Goal: Information Seeking & Learning: Learn about a topic

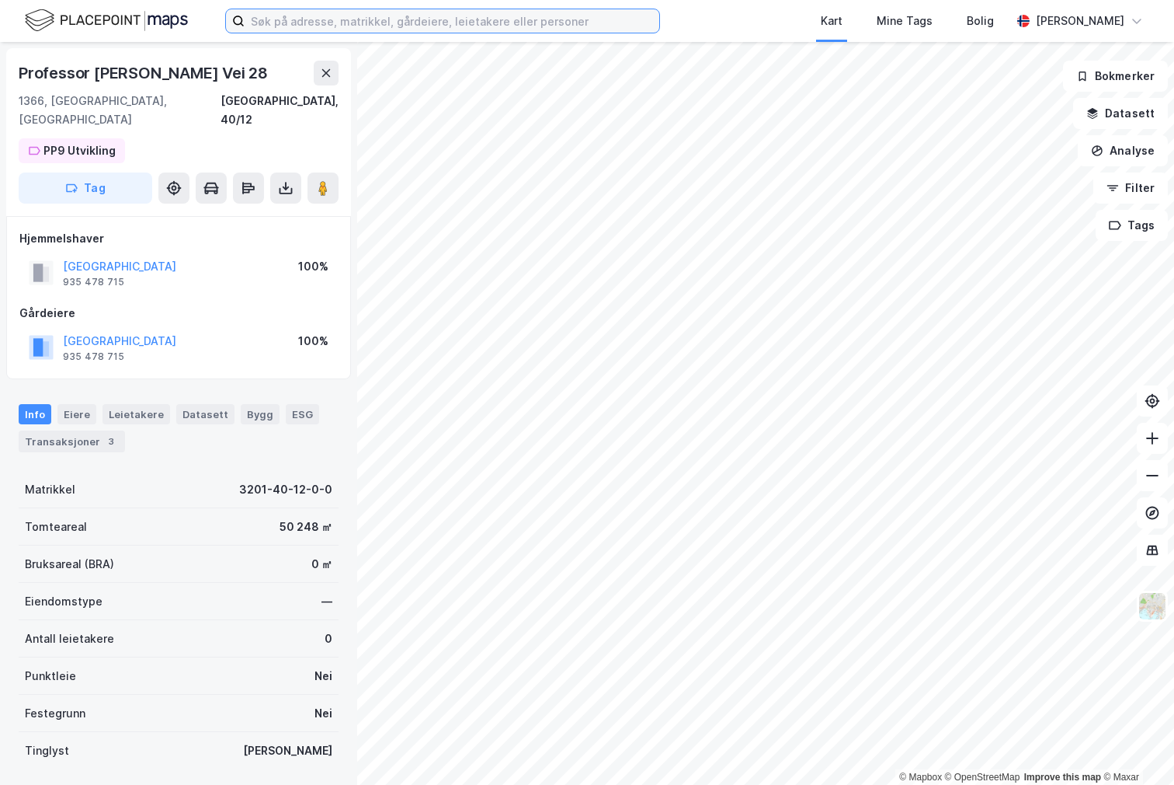
click at [385, 20] on input at bounding box center [452, 20] width 415 height 23
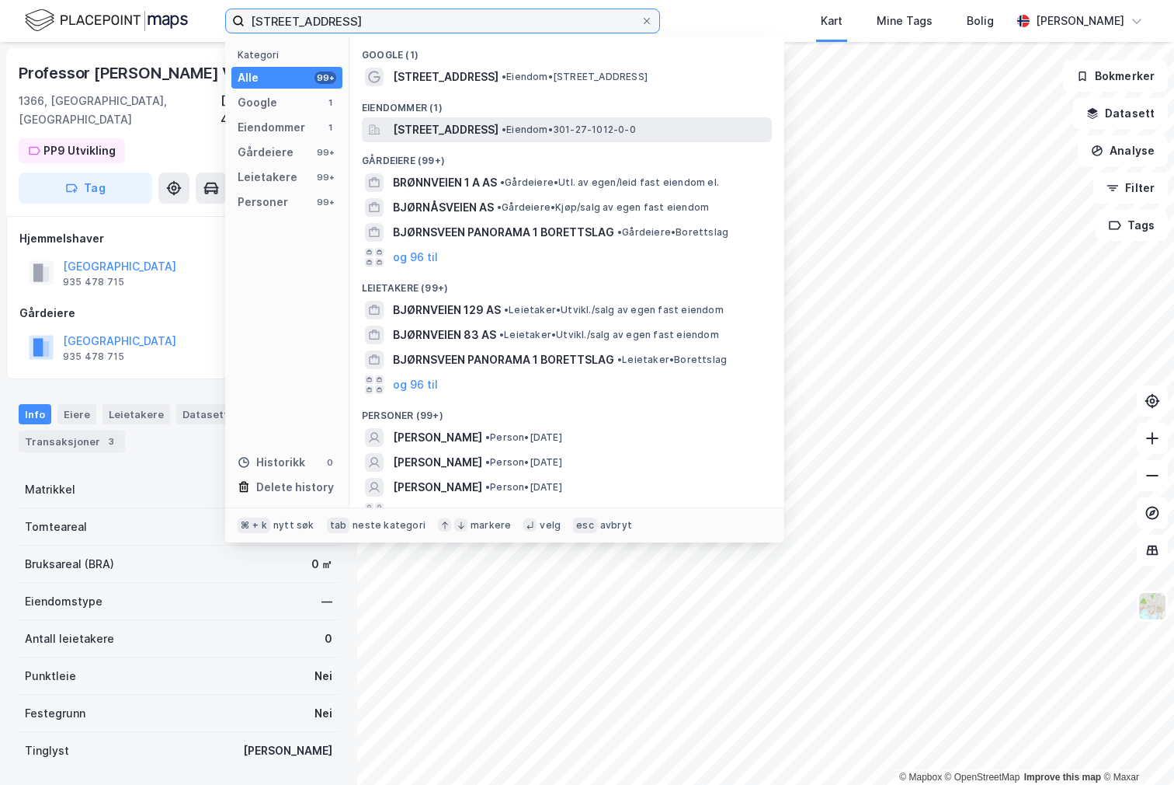
type input "[STREET_ADDRESS]"
click at [499, 134] on span "[STREET_ADDRESS]" at bounding box center [446, 129] width 106 height 19
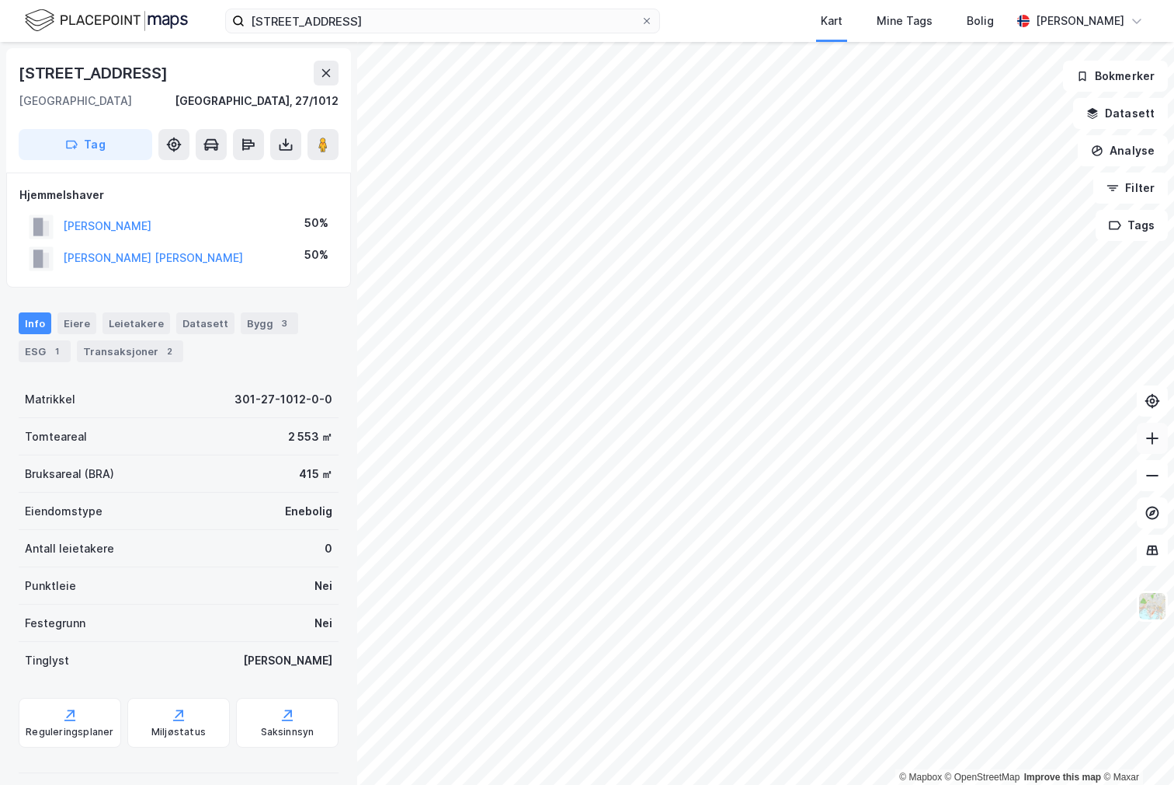
click at [1152, 433] on icon at bounding box center [1153, 438] width 16 height 16
click at [1153, 479] on icon at bounding box center [1153, 476] width 16 height 16
click at [1152, 434] on icon at bounding box center [1153, 438] width 2 height 12
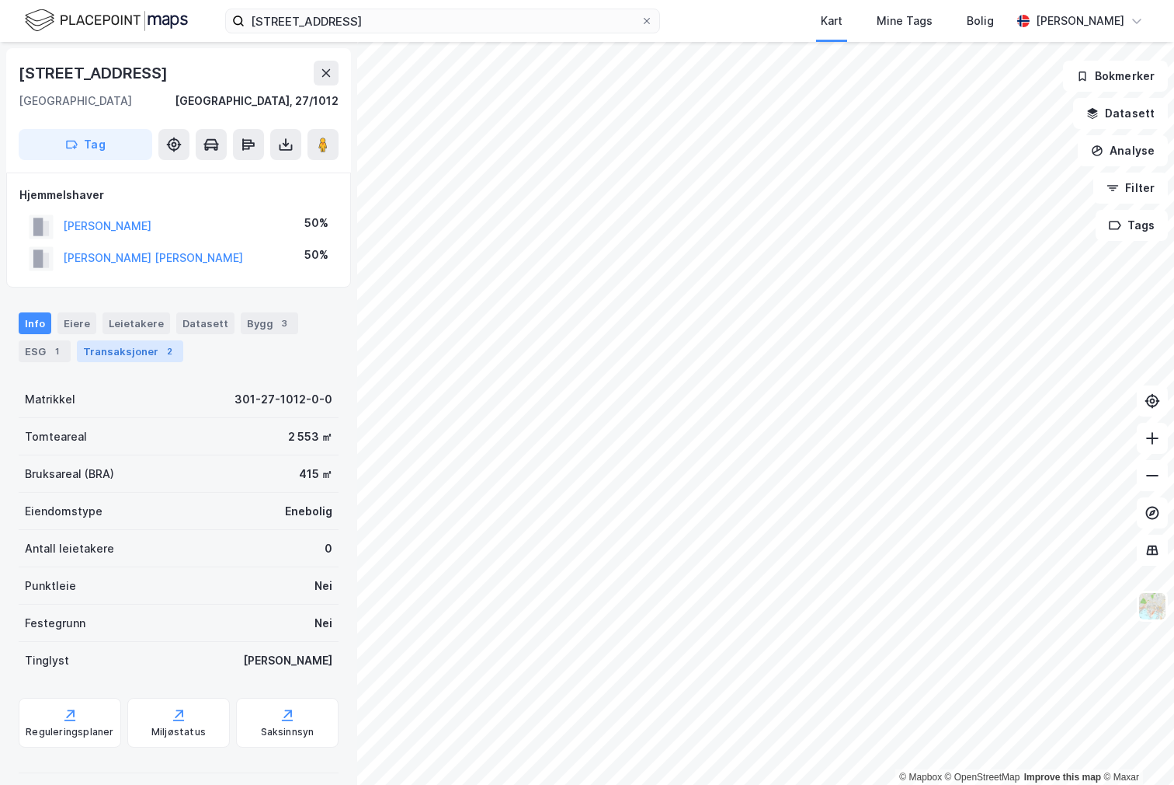
click at [111, 350] on div "Transaksjoner 2" at bounding box center [130, 351] width 106 height 22
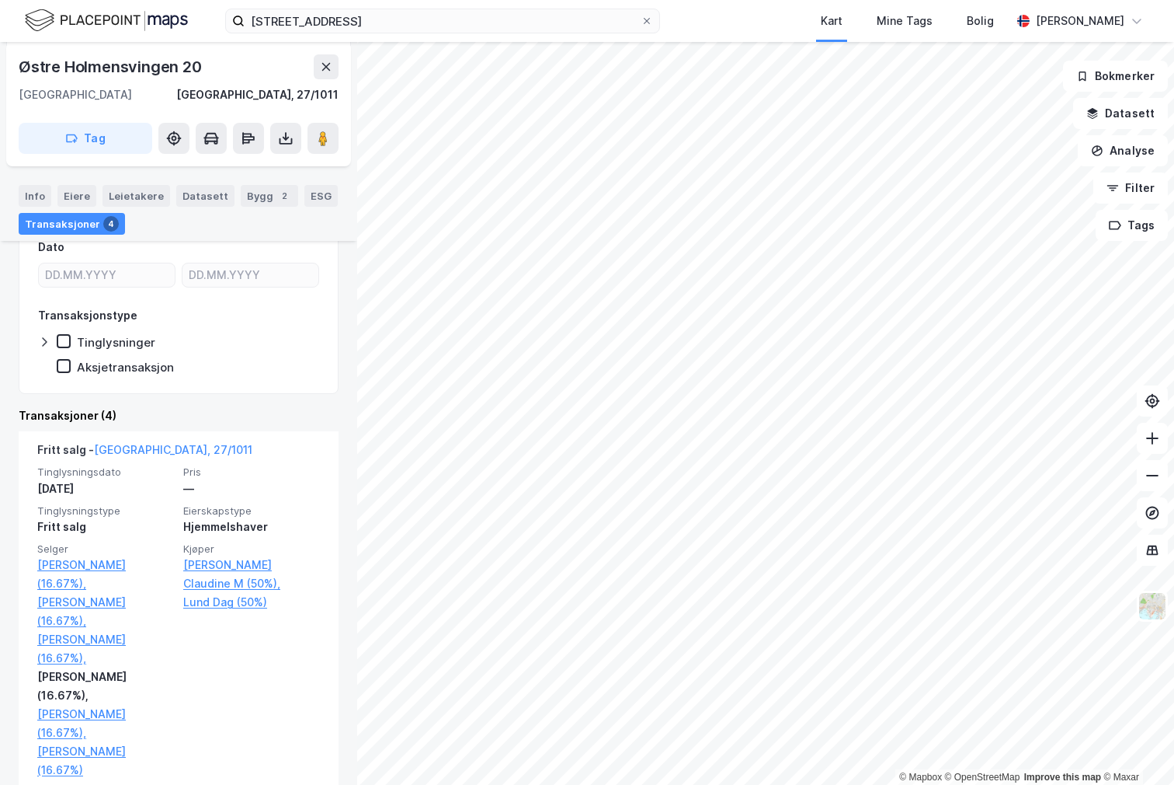
scroll to position [224, 0]
